Goal: Register for event/course

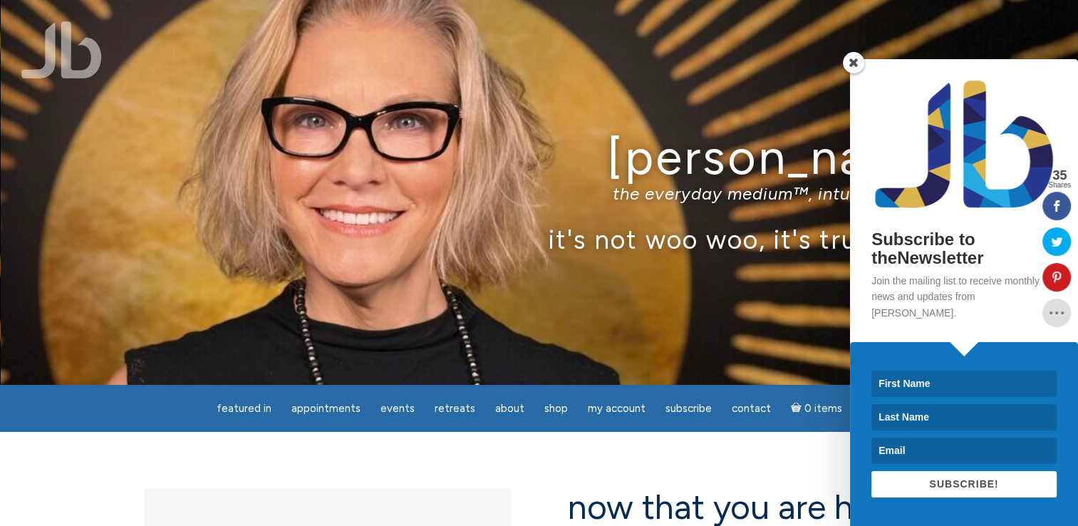
click at [855, 73] on span at bounding box center [853, 62] width 21 height 21
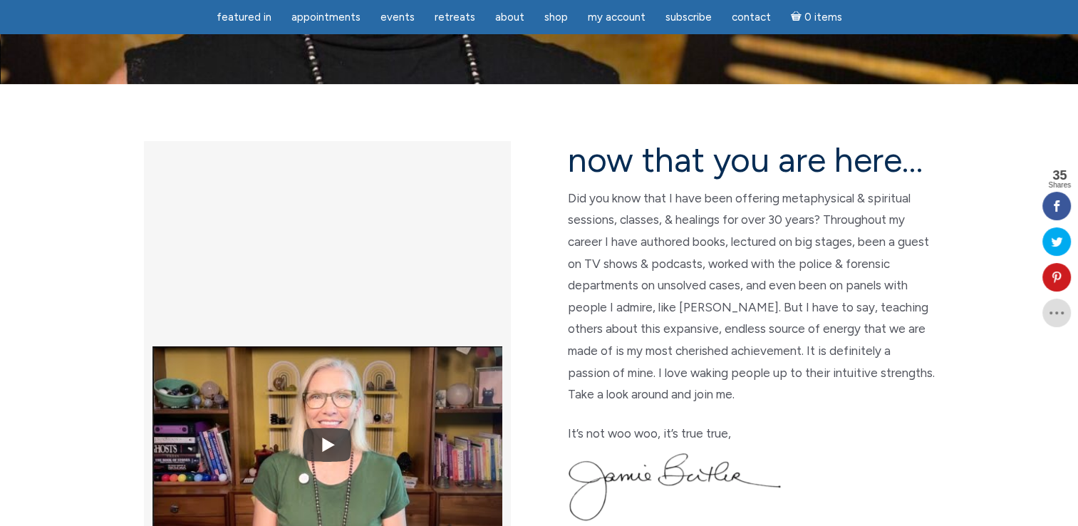
scroll to position [311, 0]
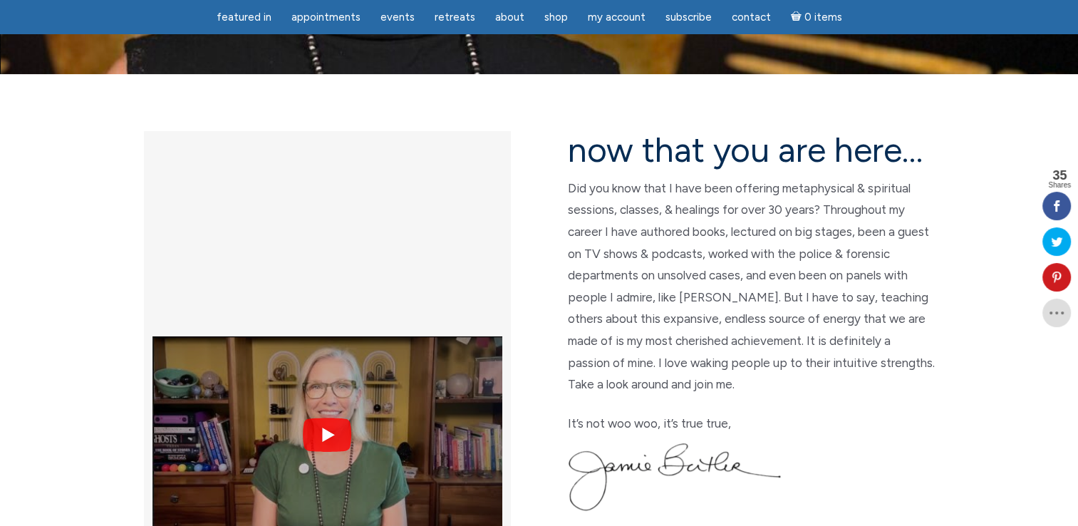
click at [325, 304] on img at bounding box center [327, 435] width 350 height 262
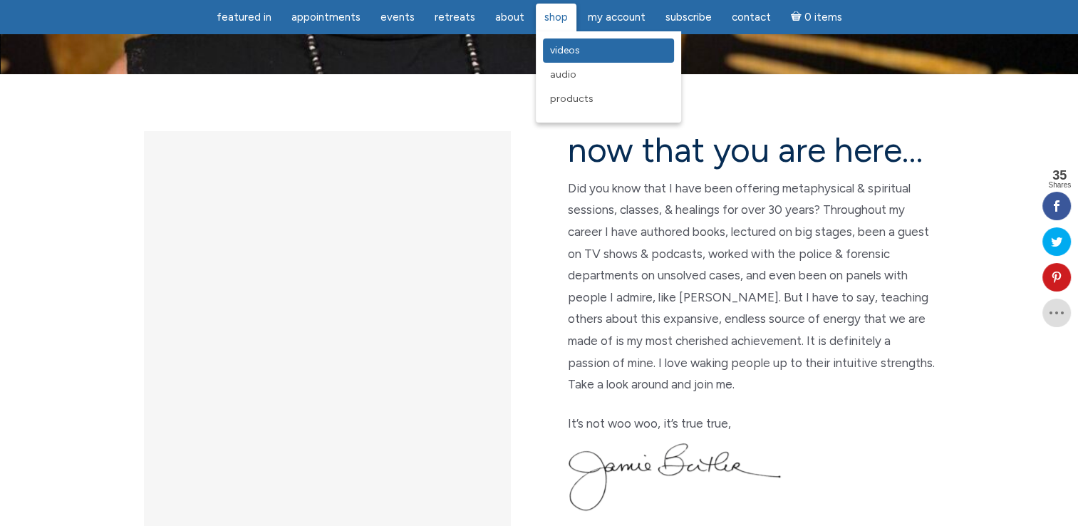
click at [562, 61] on link "Videos" at bounding box center [608, 50] width 131 height 24
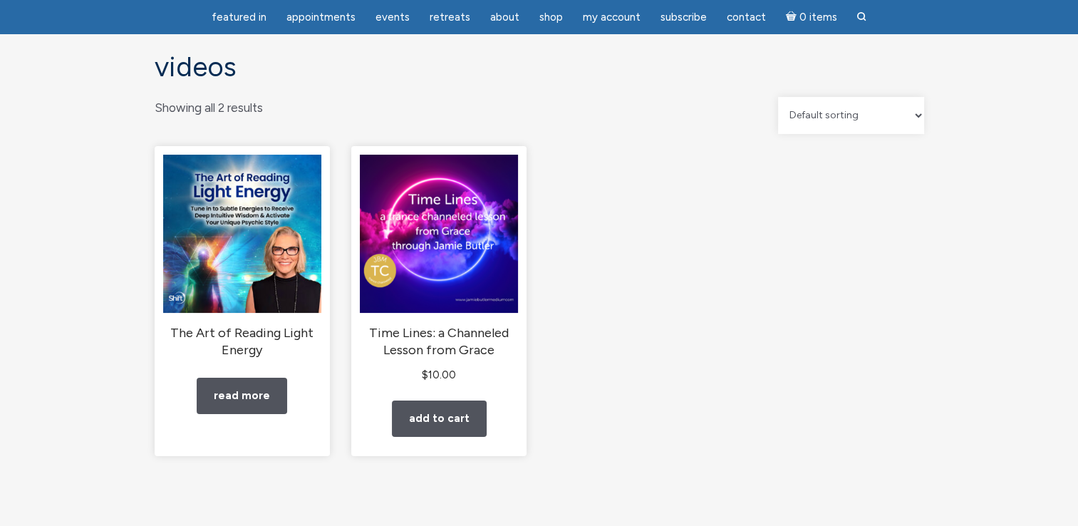
scroll to position [92, 0]
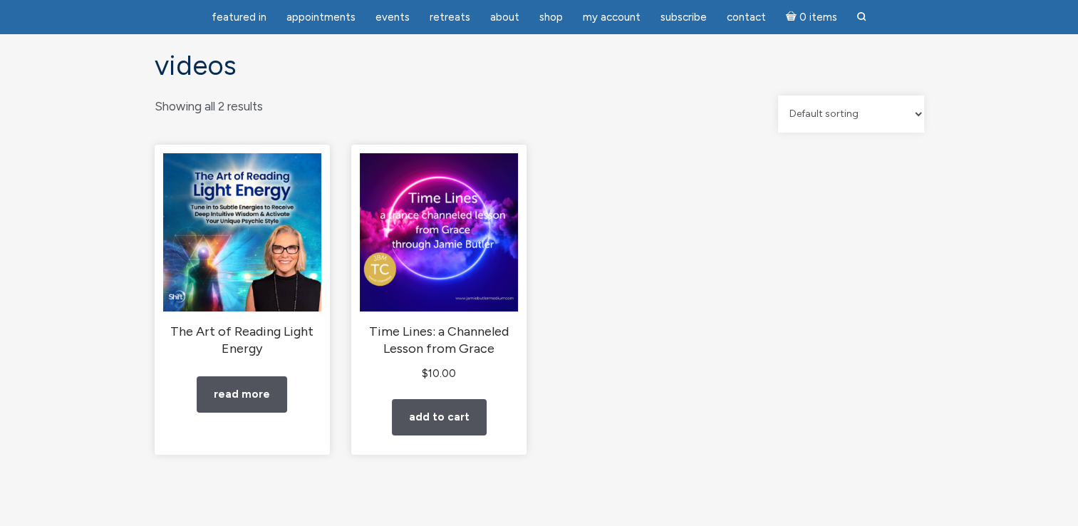
click at [1077, 154] on div "Videos Showing all 2 results Default sorting Sort by popularity Sort by latest …" at bounding box center [539, 283] width 1078 height 523
click at [1072, 122] on div "Videos Showing all 2 results Default sorting Sort by popularity Sort by latest …" at bounding box center [539, 283] width 1078 height 523
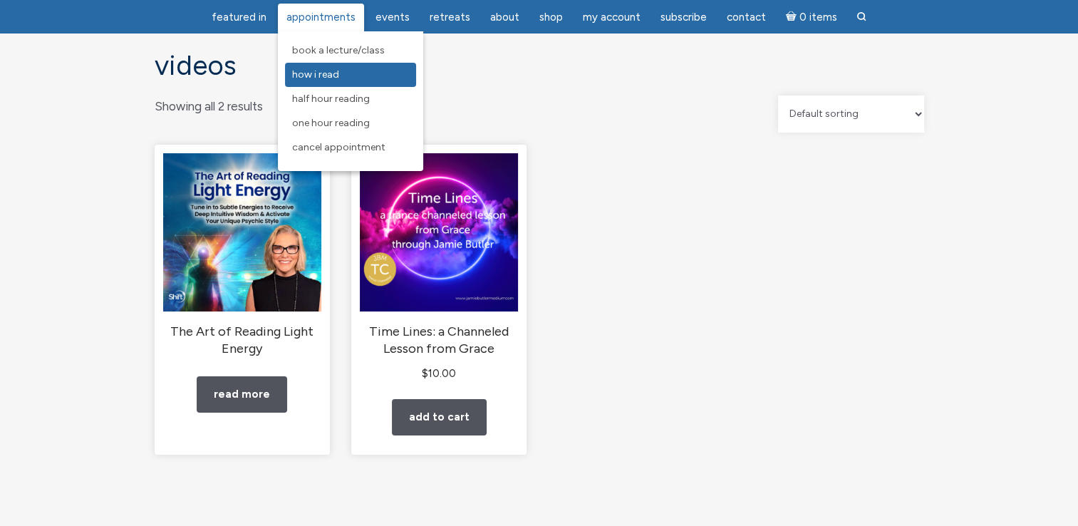
click at [326, 81] on link "How I Read" at bounding box center [350, 75] width 131 height 24
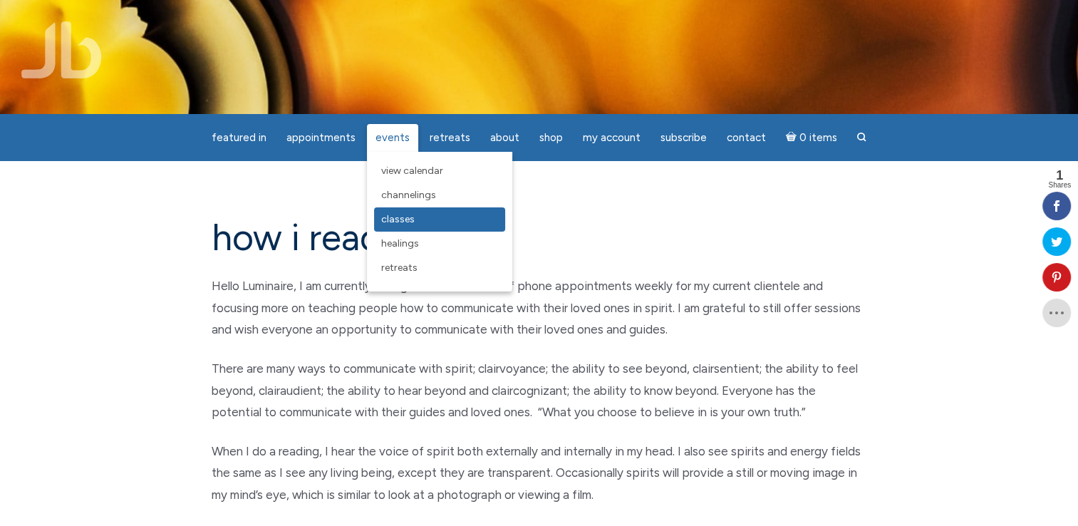
click at [407, 217] on span "Classes" at bounding box center [397, 219] width 33 height 12
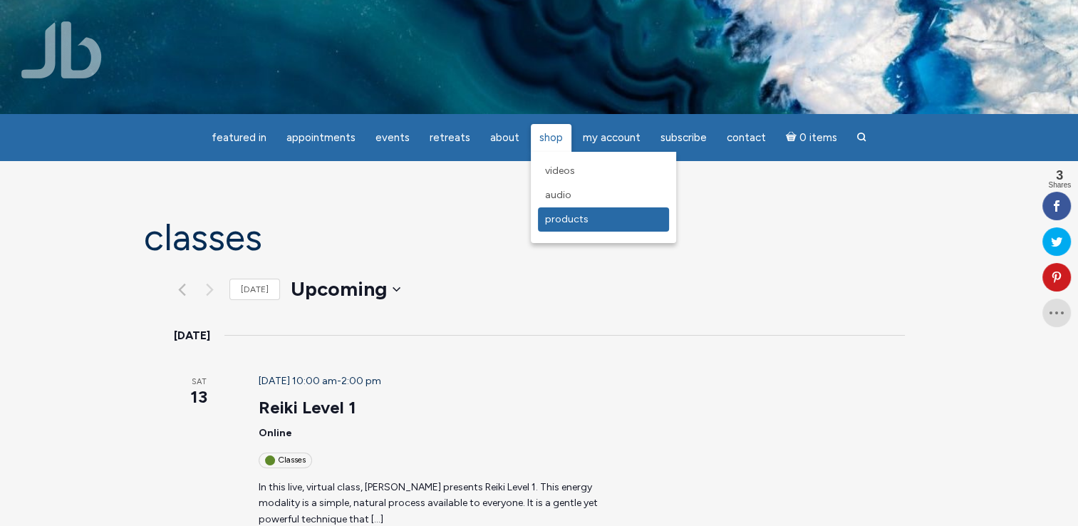
click at [554, 217] on span "Products" at bounding box center [566, 219] width 43 height 12
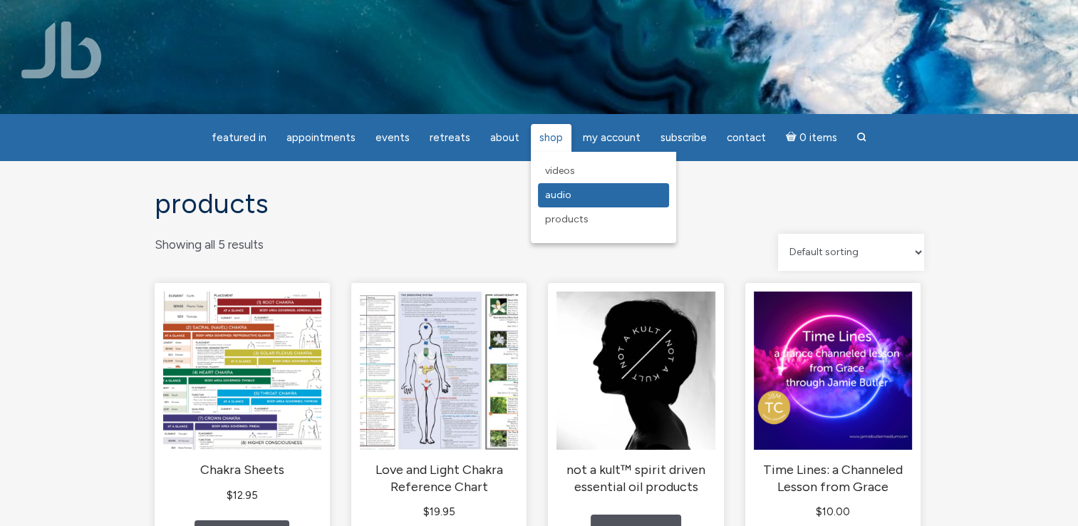
click at [550, 192] on span "Audio" at bounding box center [558, 195] width 26 height 12
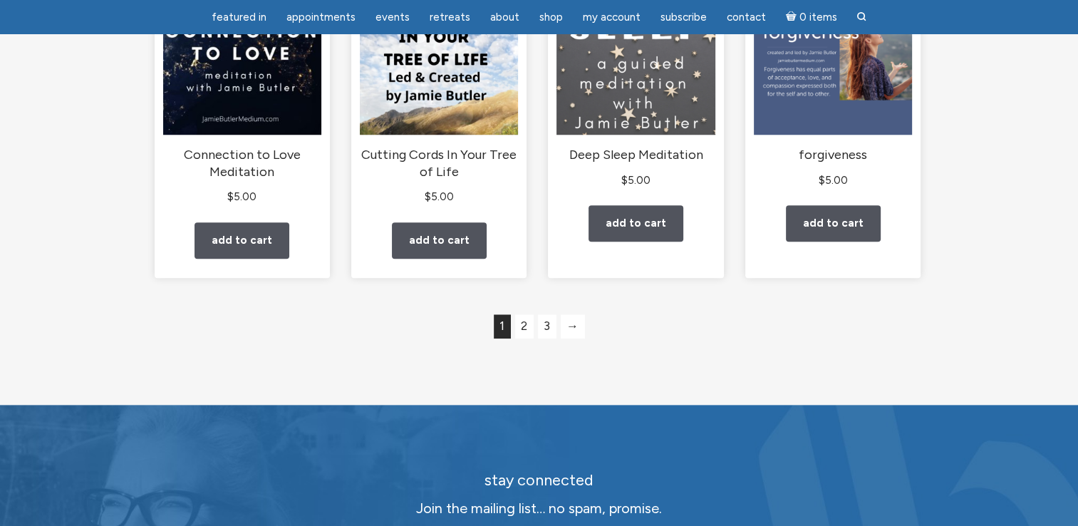
scroll to position [1305, 0]
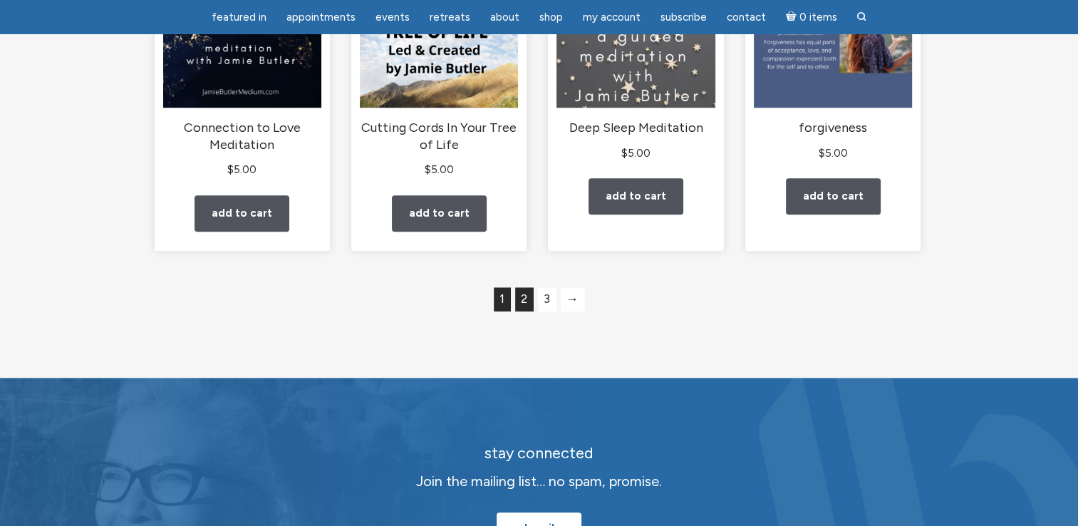
click at [525, 311] on link "2" at bounding box center [524, 299] width 19 height 24
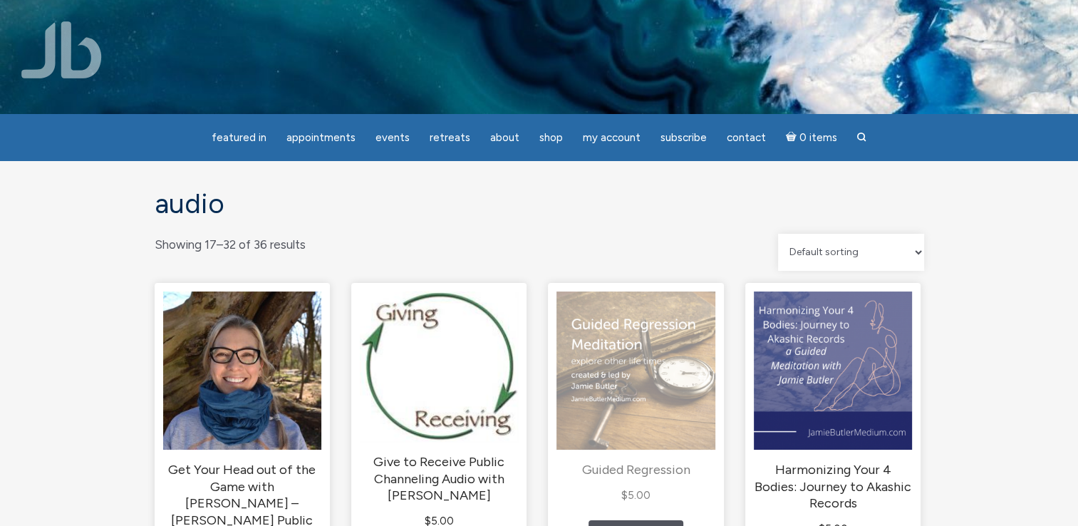
click at [667, 341] on img "main" at bounding box center [636, 370] width 158 height 158
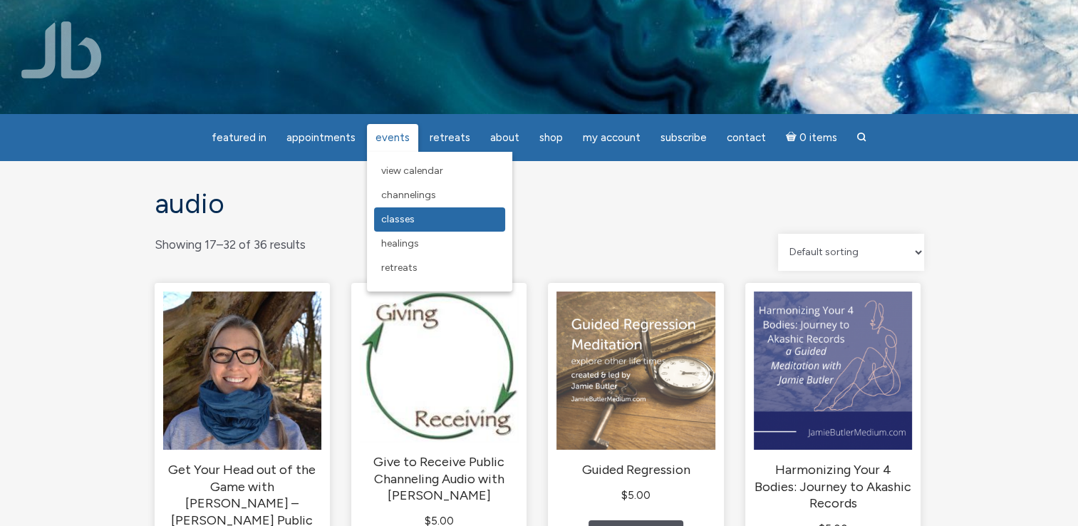
click at [390, 218] on span "Classes" at bounding box center [397, 219] width 33 height 12
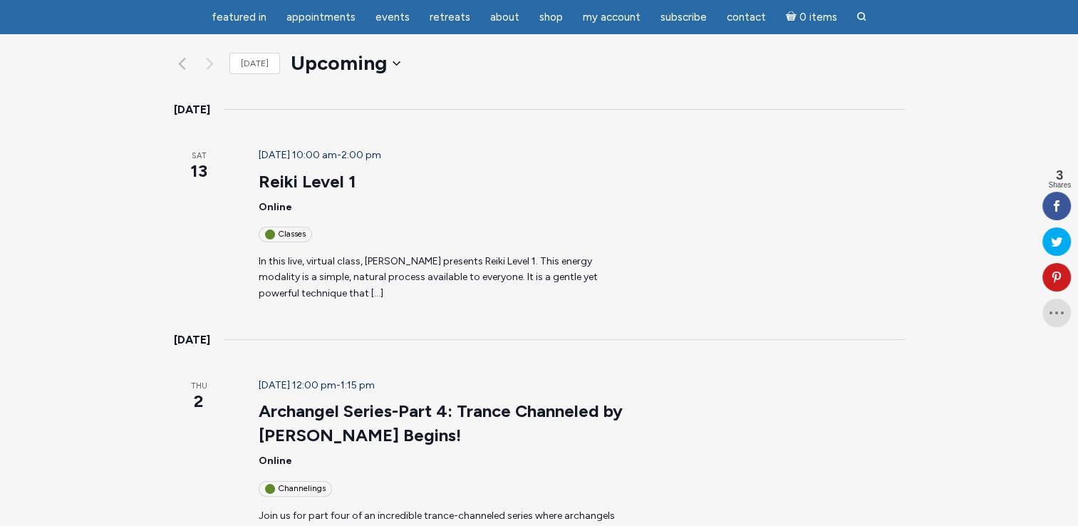
scroll to position [128, 0]
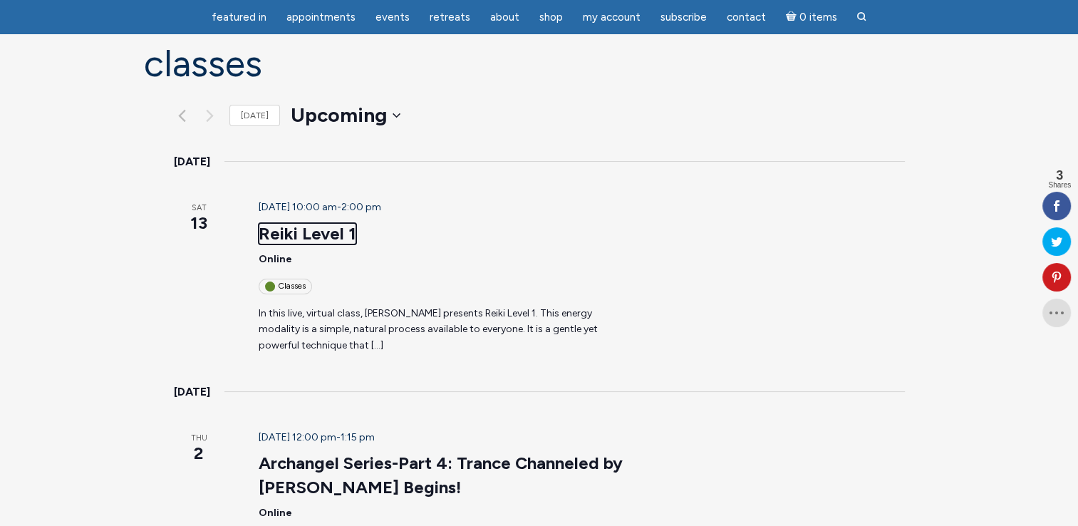
click at [264, 223] on link "Reiki Level 1" at bounding box center [308, 233] width 98 height 21
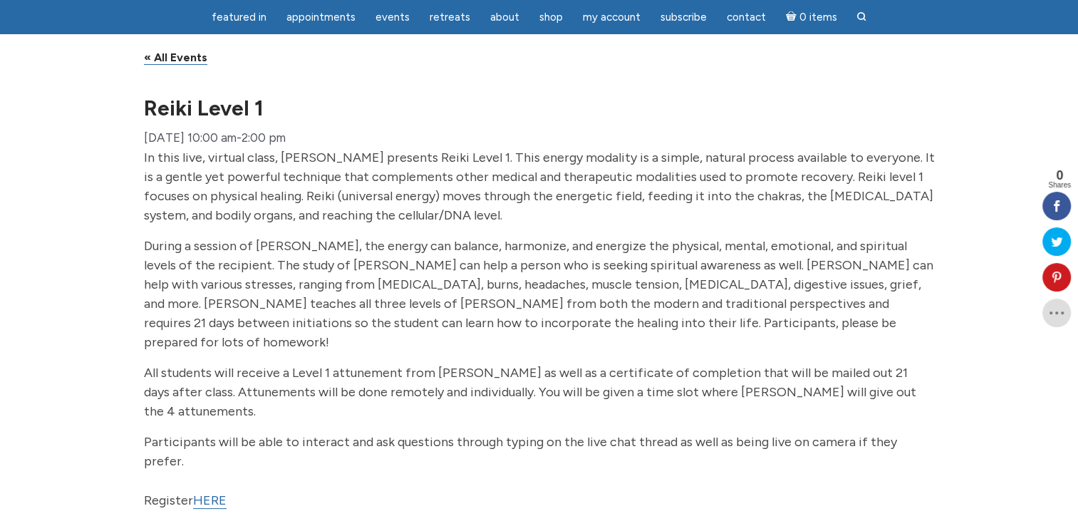
scroll to position [94, 0]
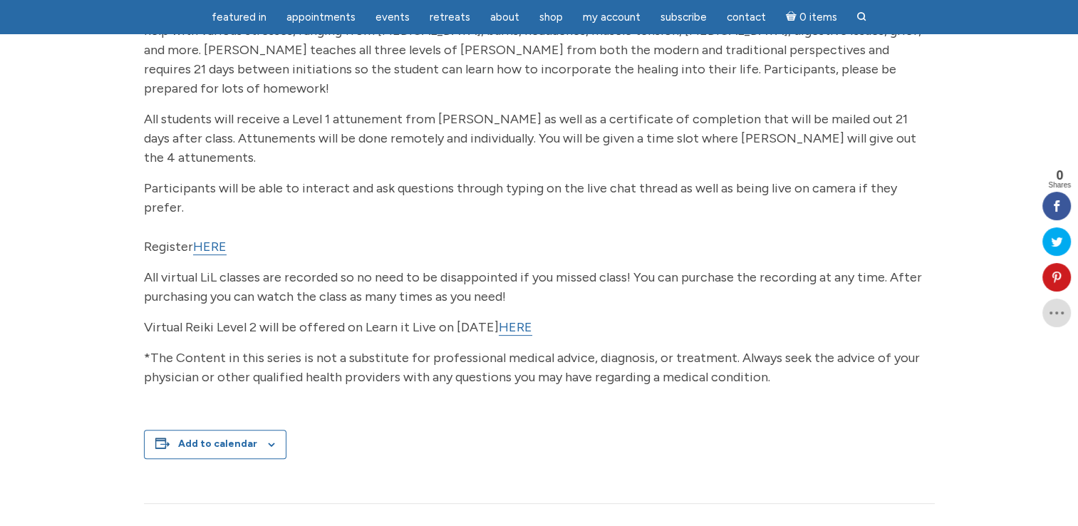
scroll to position [397, 0]
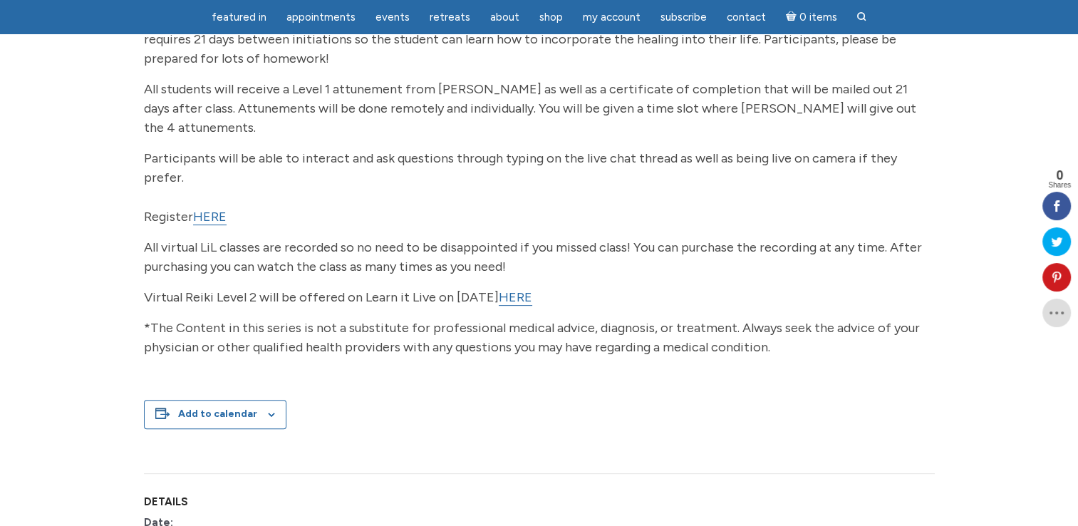
click at [213, 209] on link "HERE" at bounding box center [209, 217] width 33 height 16
